Goal: Information Seeking & Learning: Learn about a topic

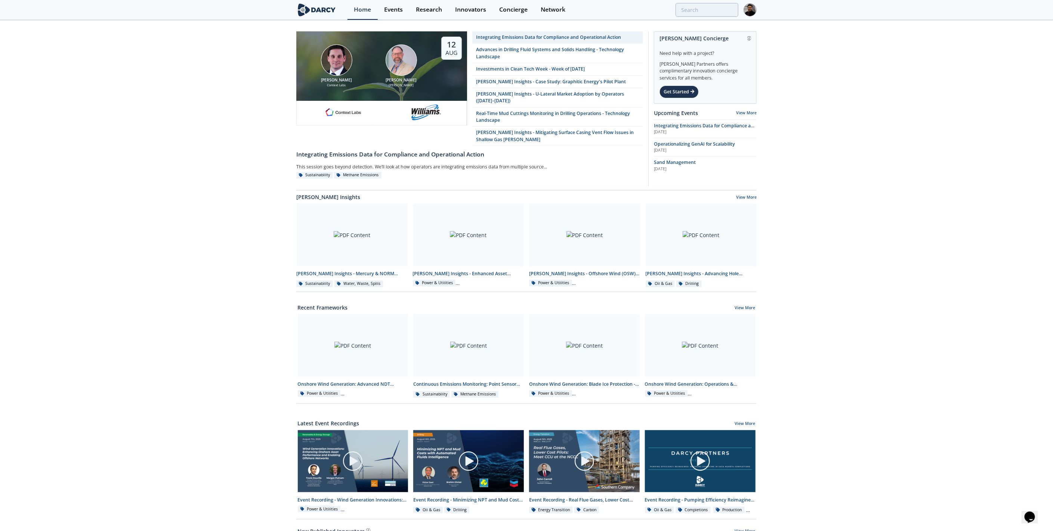
click at [519, 38] on div "Integrating Emissions Data for Compliance and Operational Action" at bounding box center [548, 37] width 145 height 7
click at [384, 7] on div "Events" at bounding box center [393, 10] width 19 height 6
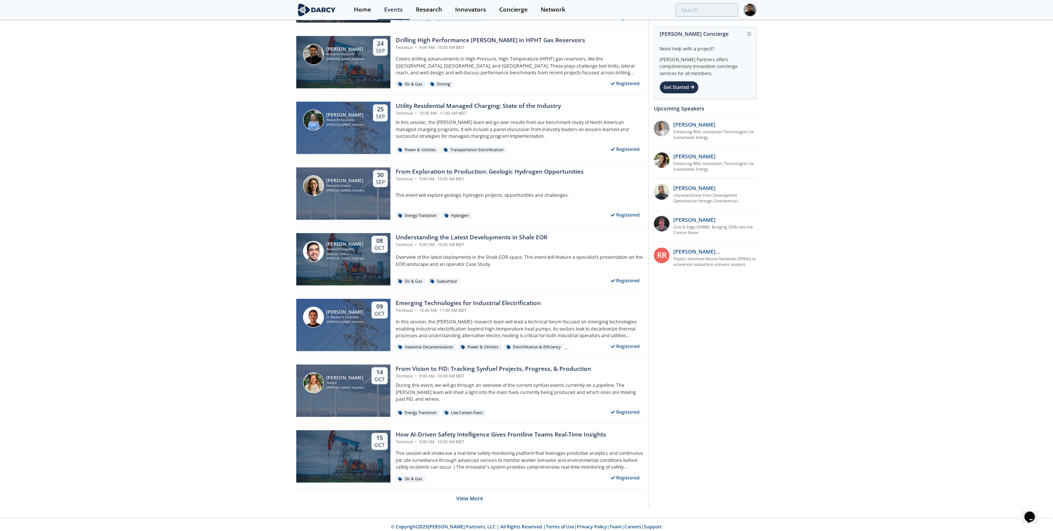
scroll to position [1200, 0]
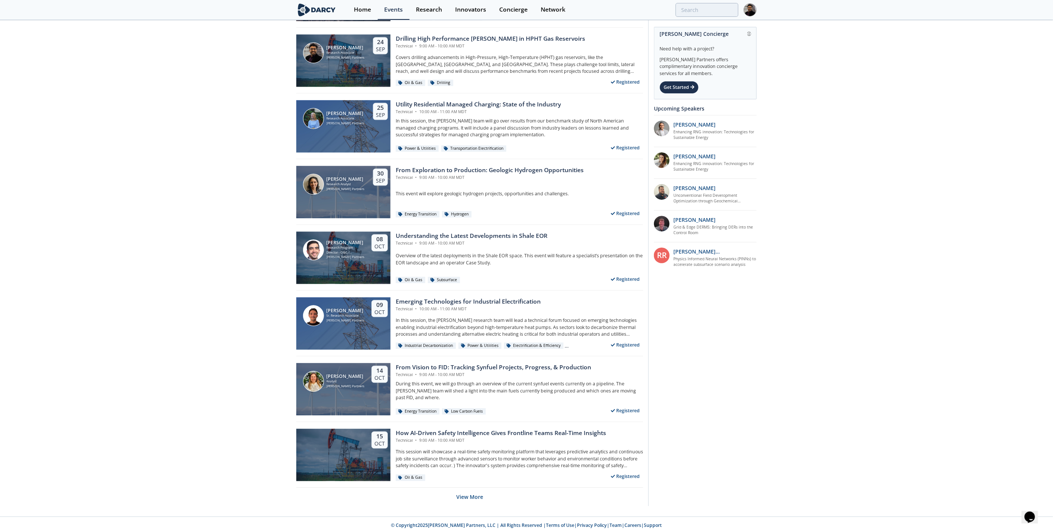
click at [473, 496] on button "View More" at bounding box center [469, 497] width 27 height 18
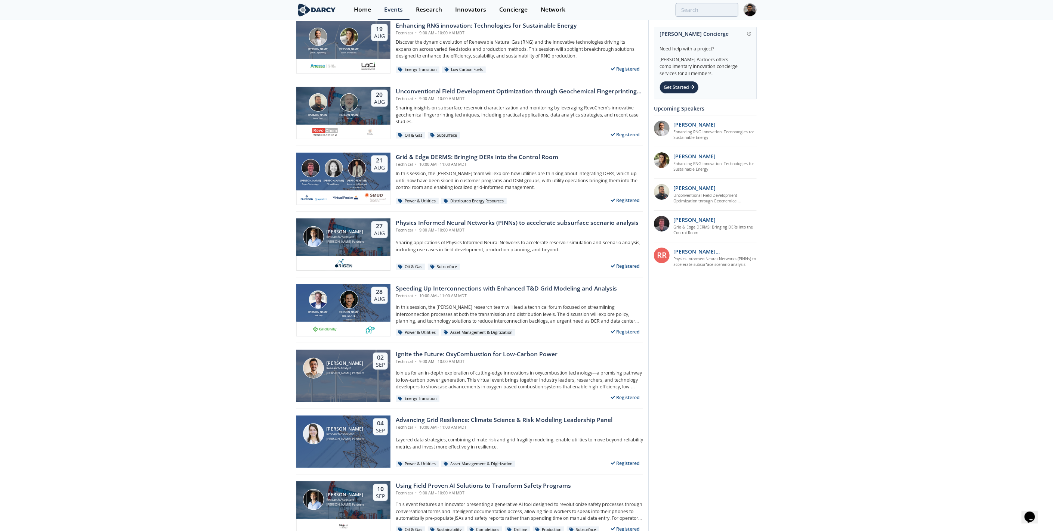
scroll to position [222, 0]
